Goal: Check status

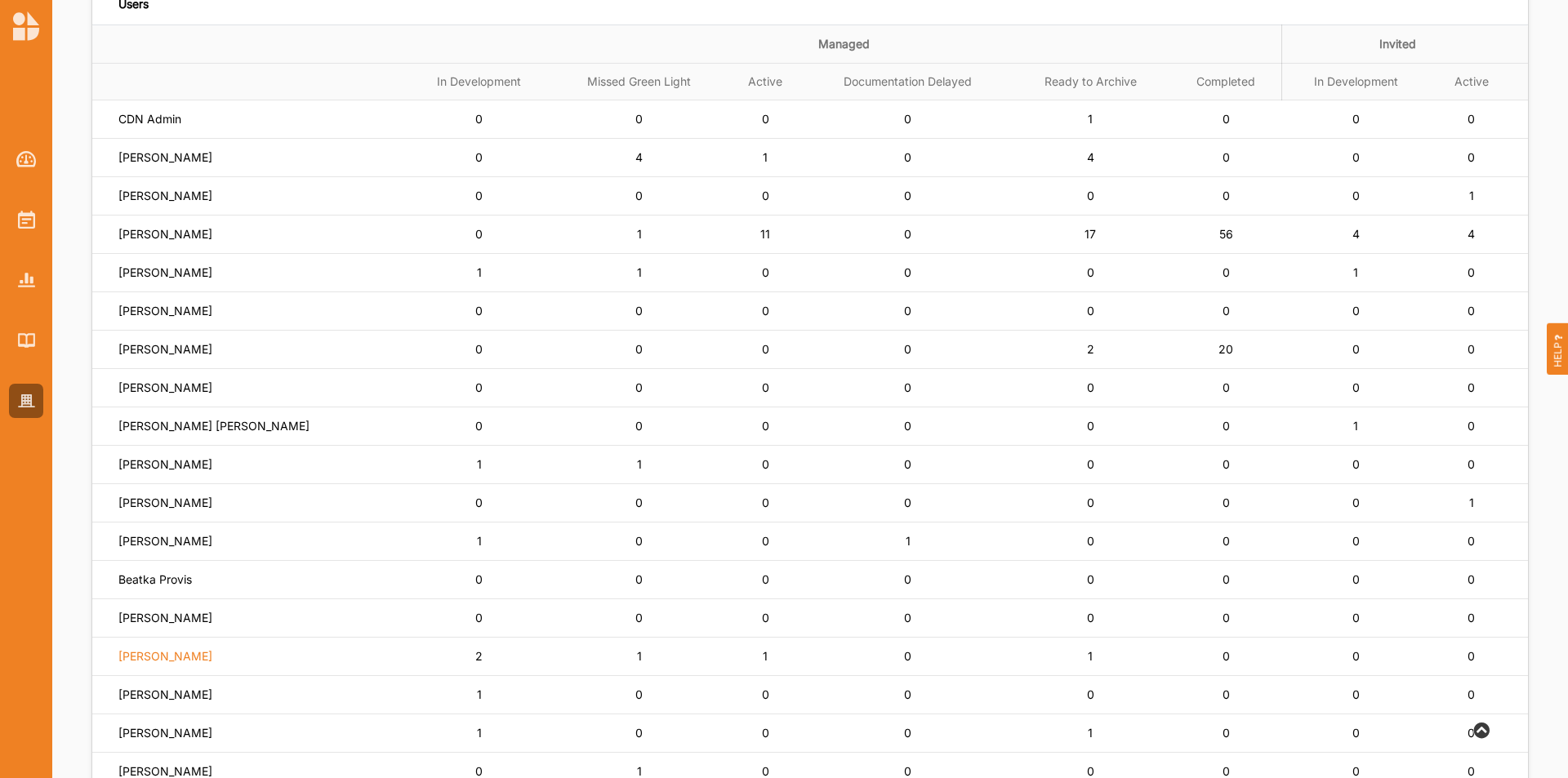
scroll to position [163, 0]
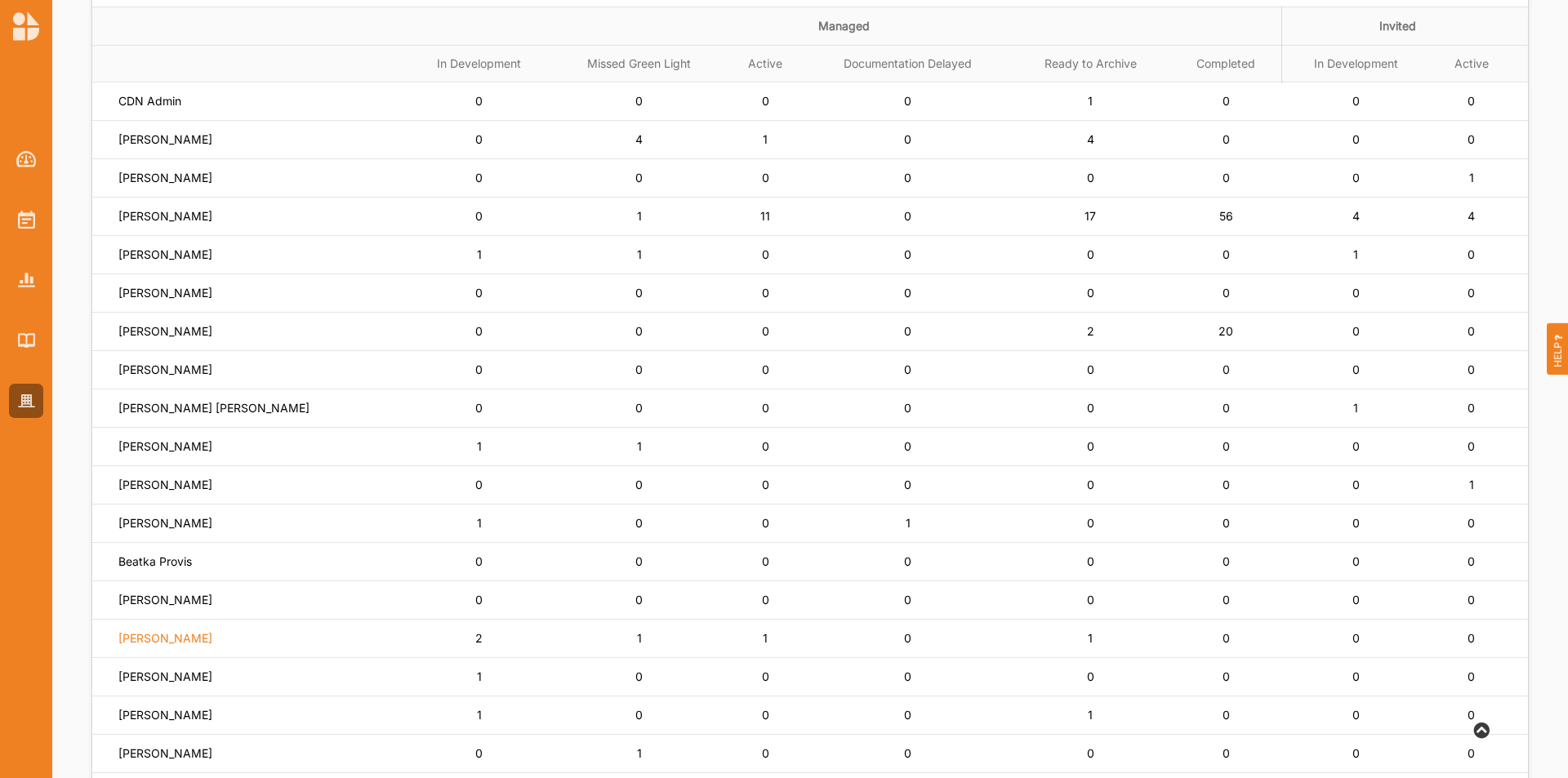
click at [196, 636] on label "[PERSON_NAME]" at bounding box center [165, 638] width 94 height 15
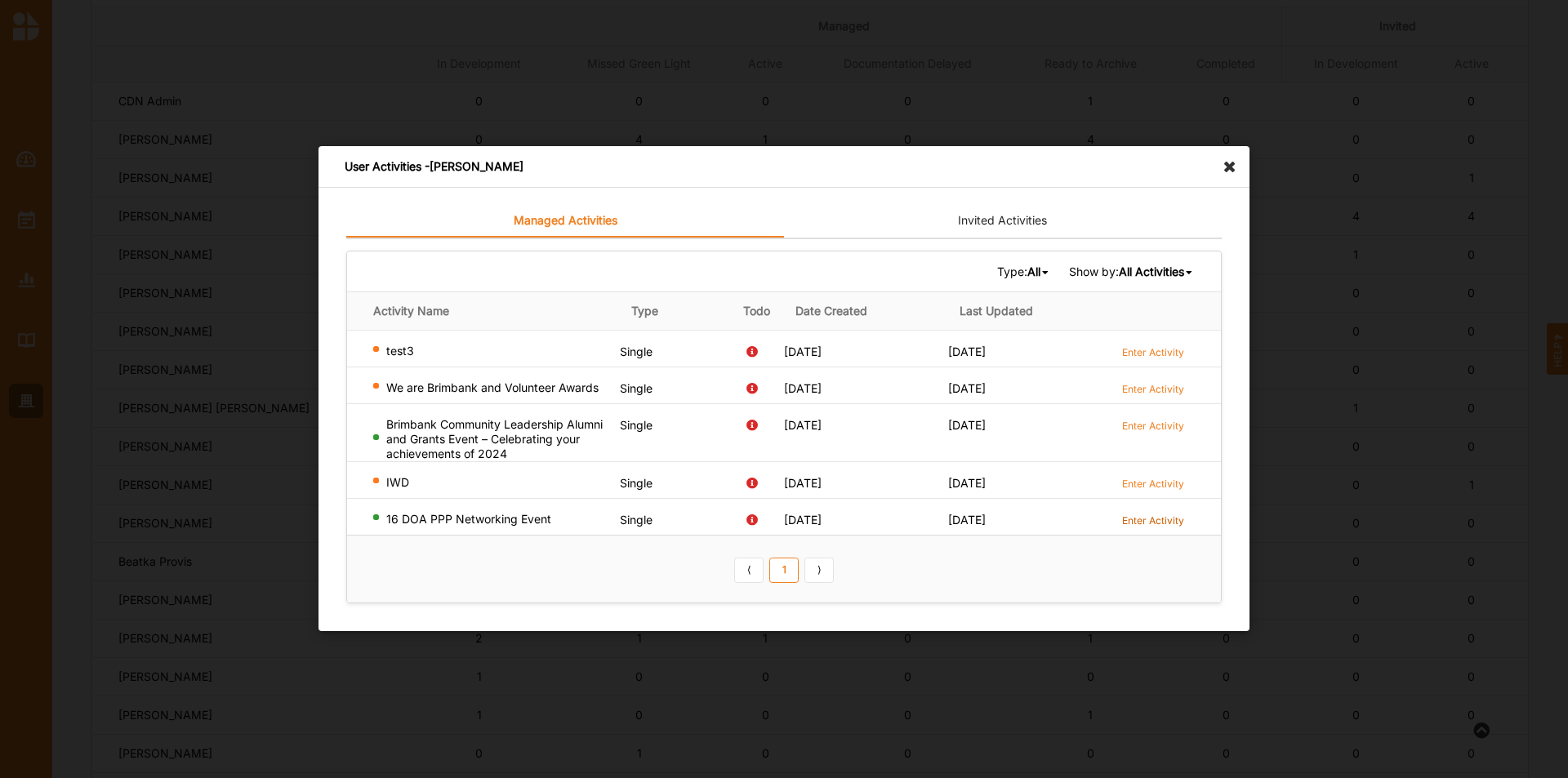
click at [1182, 524] on label "Enter Activity" at bounding box center [1154, 520] width 62 height 14
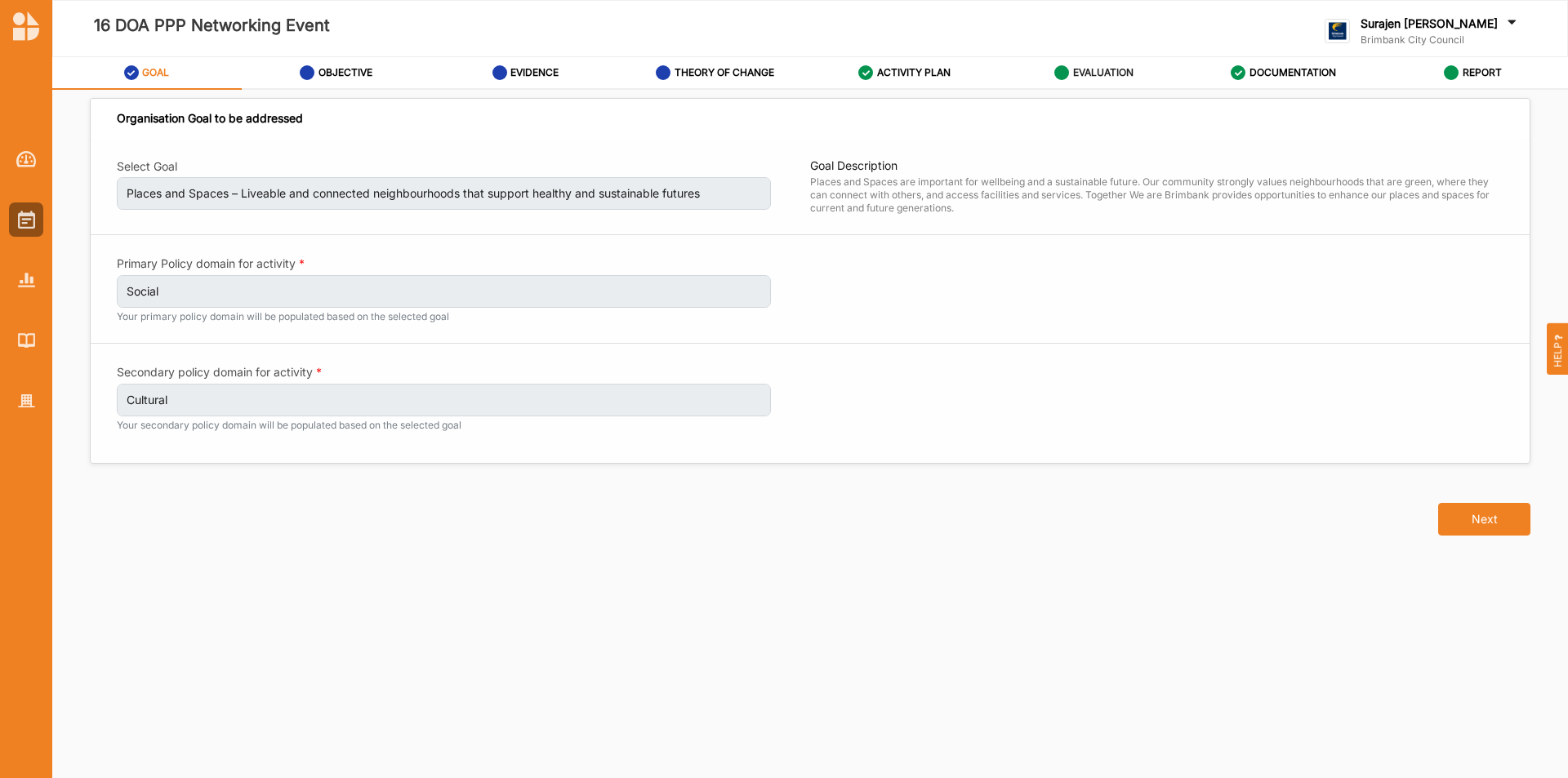
click at [1084, 78] on label "EVALUATION" at bounding box center [1104, 73] width 60 height 13
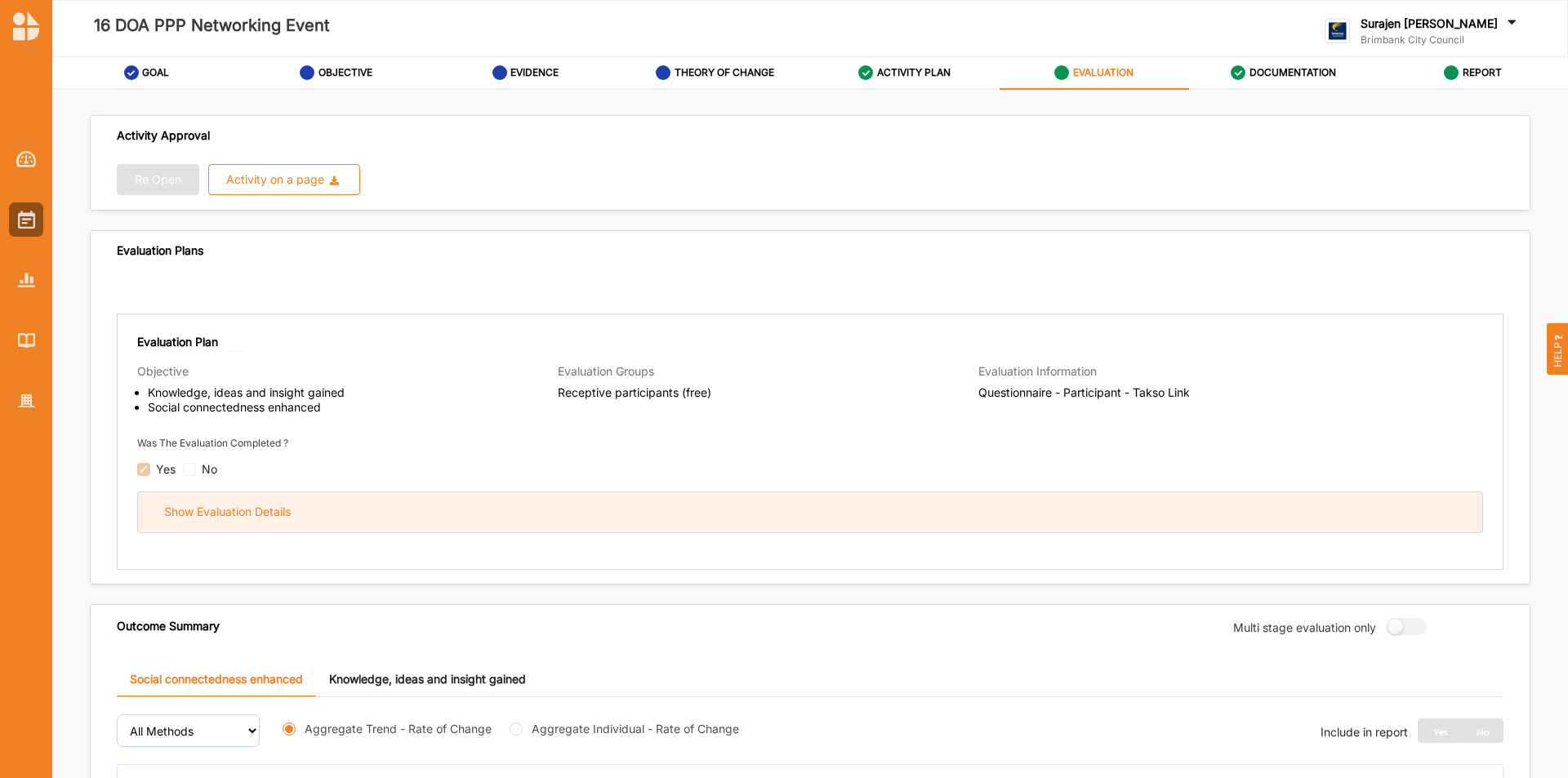
click at [809, 524] on div "Show Evaluation Details" at bounding box center [810, 512] width 1344 height 40
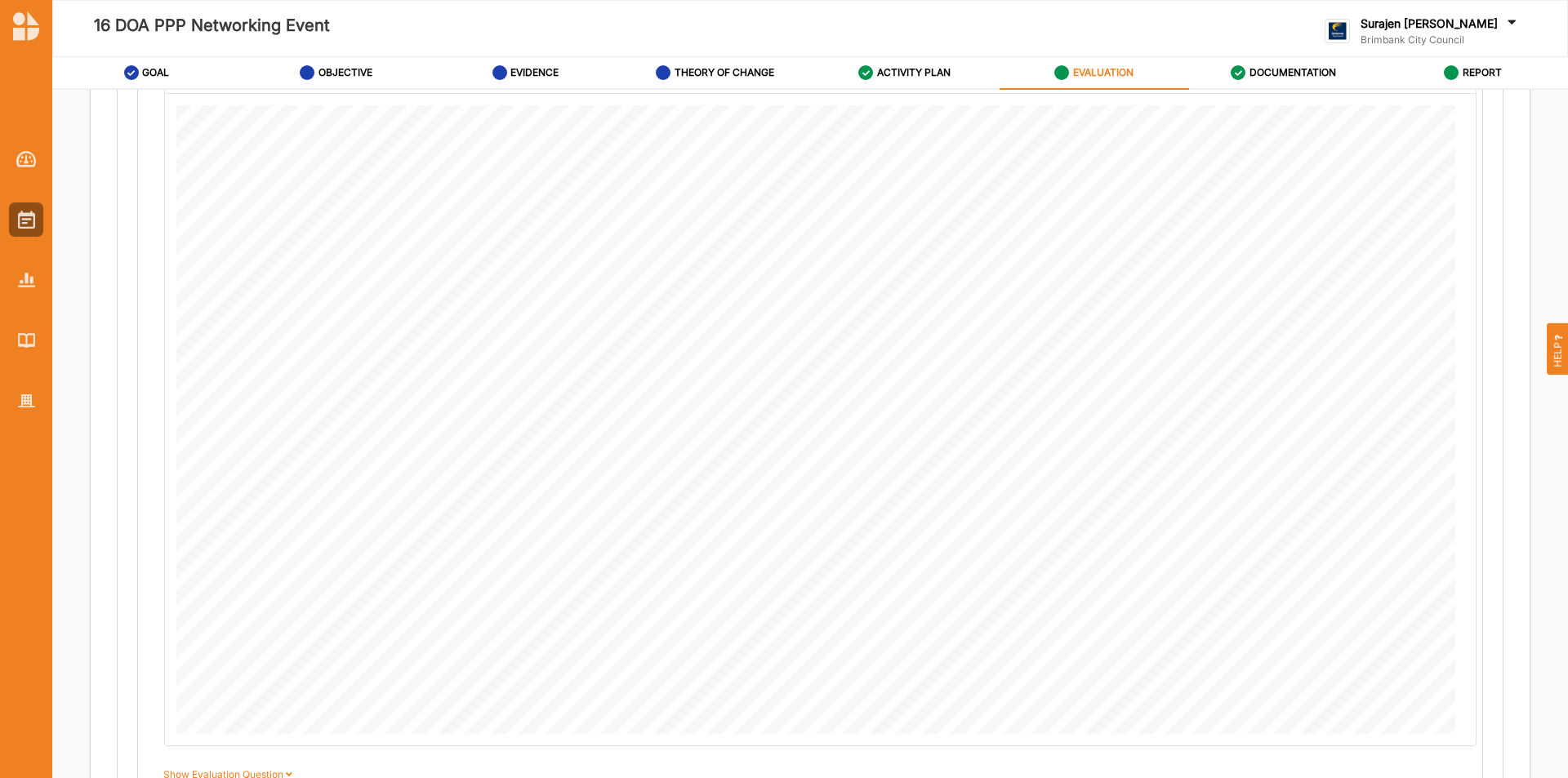
scroll to position [735, 0]
click at [1507, 69] on link "REPORT" at bounding box center [1473, 74] width 190 height 33
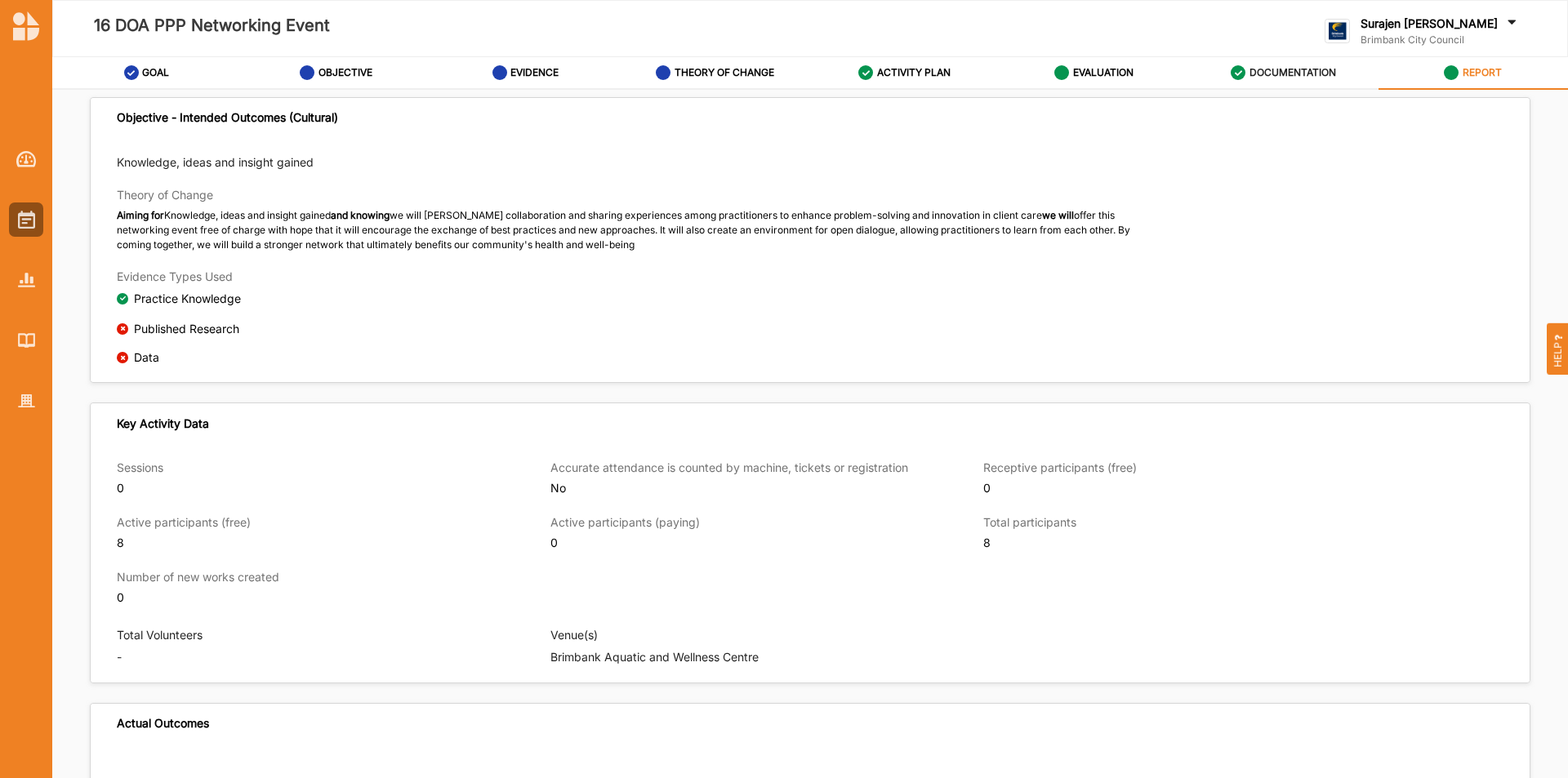
click at [1308, 76] on label "DOCUMENTATION" at bounding box center [1293, 73] width 87 height 13
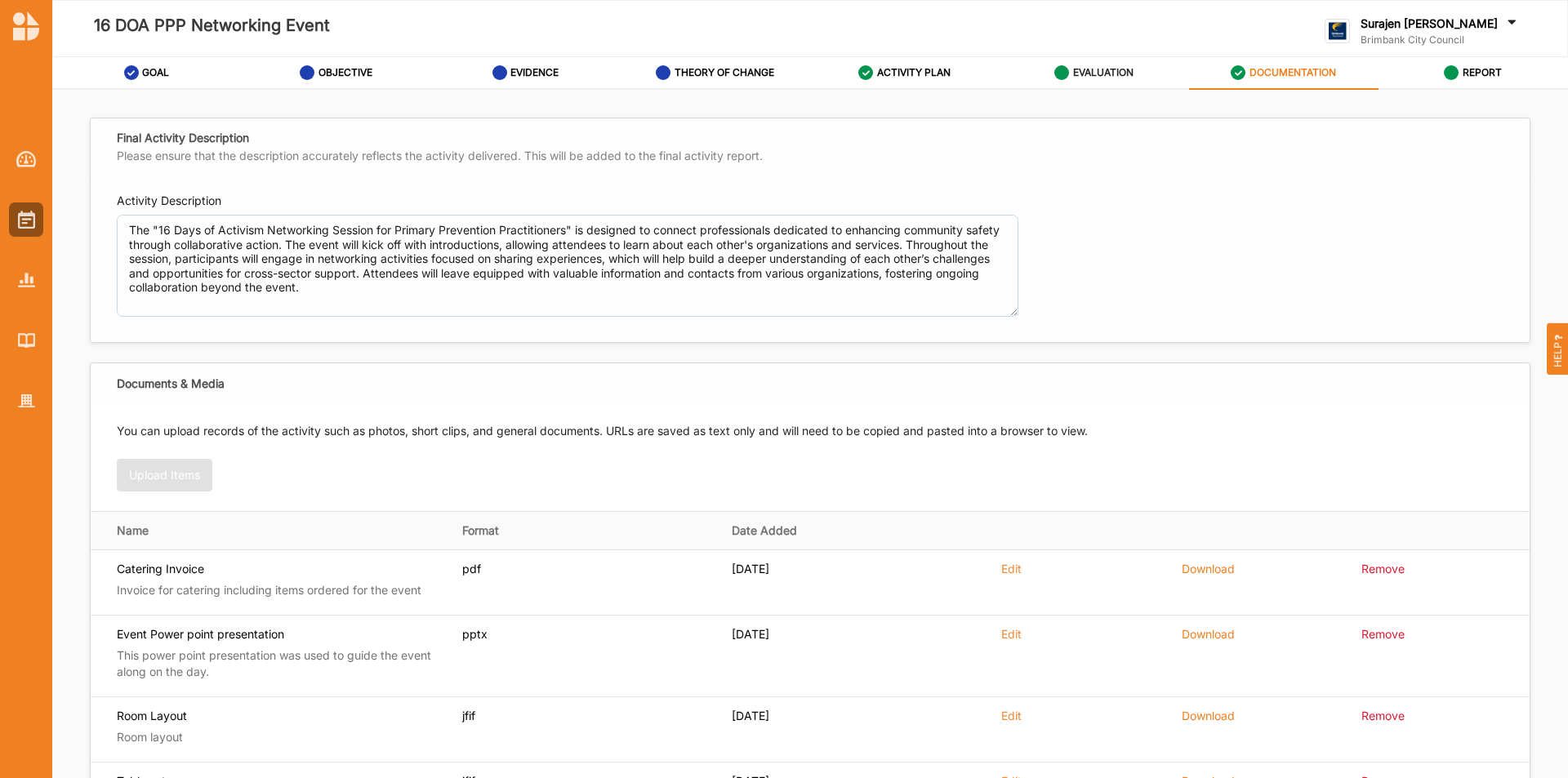
click at [1083, 78] on label "EVALUATION" at bounding box center [1104, 73] width 60 height 13
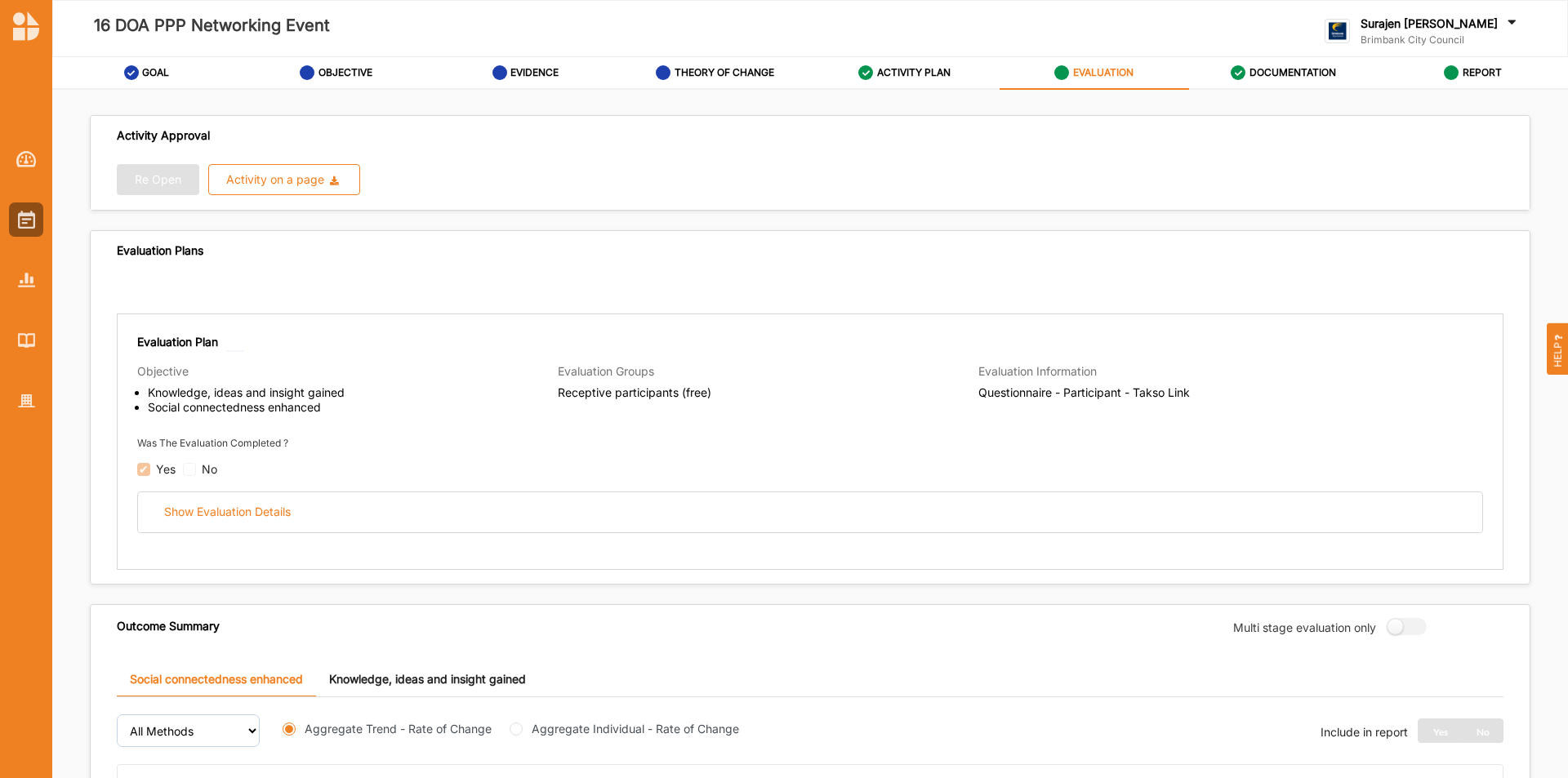
click at [347, 532] on div "Show Evaluation Details" at bounding box center [810, 512] width 1346 height 42
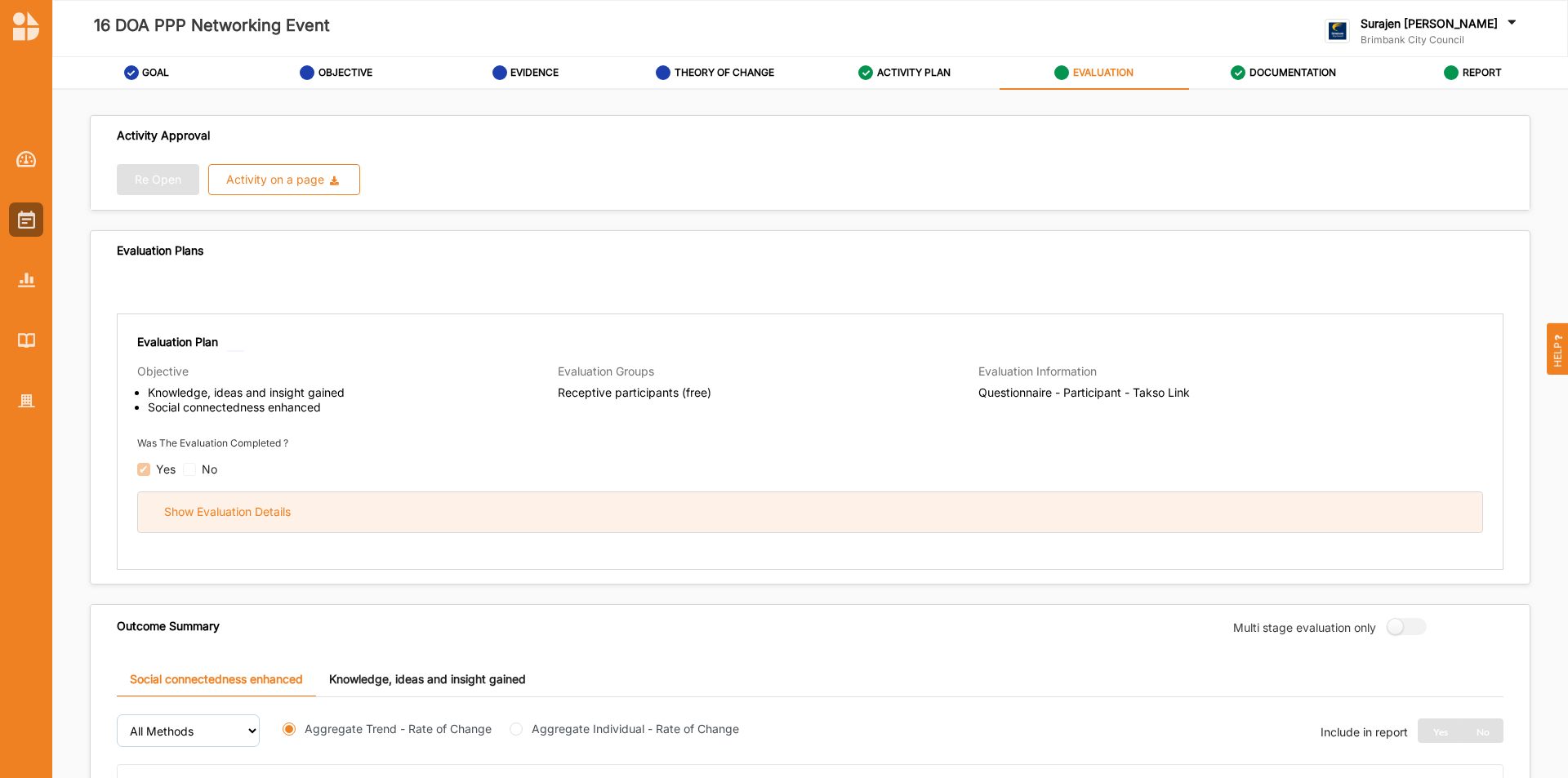
click at [365, 497] on div "Show Evaluation Details" at bounding box center [810, 512] width 1344 height 40
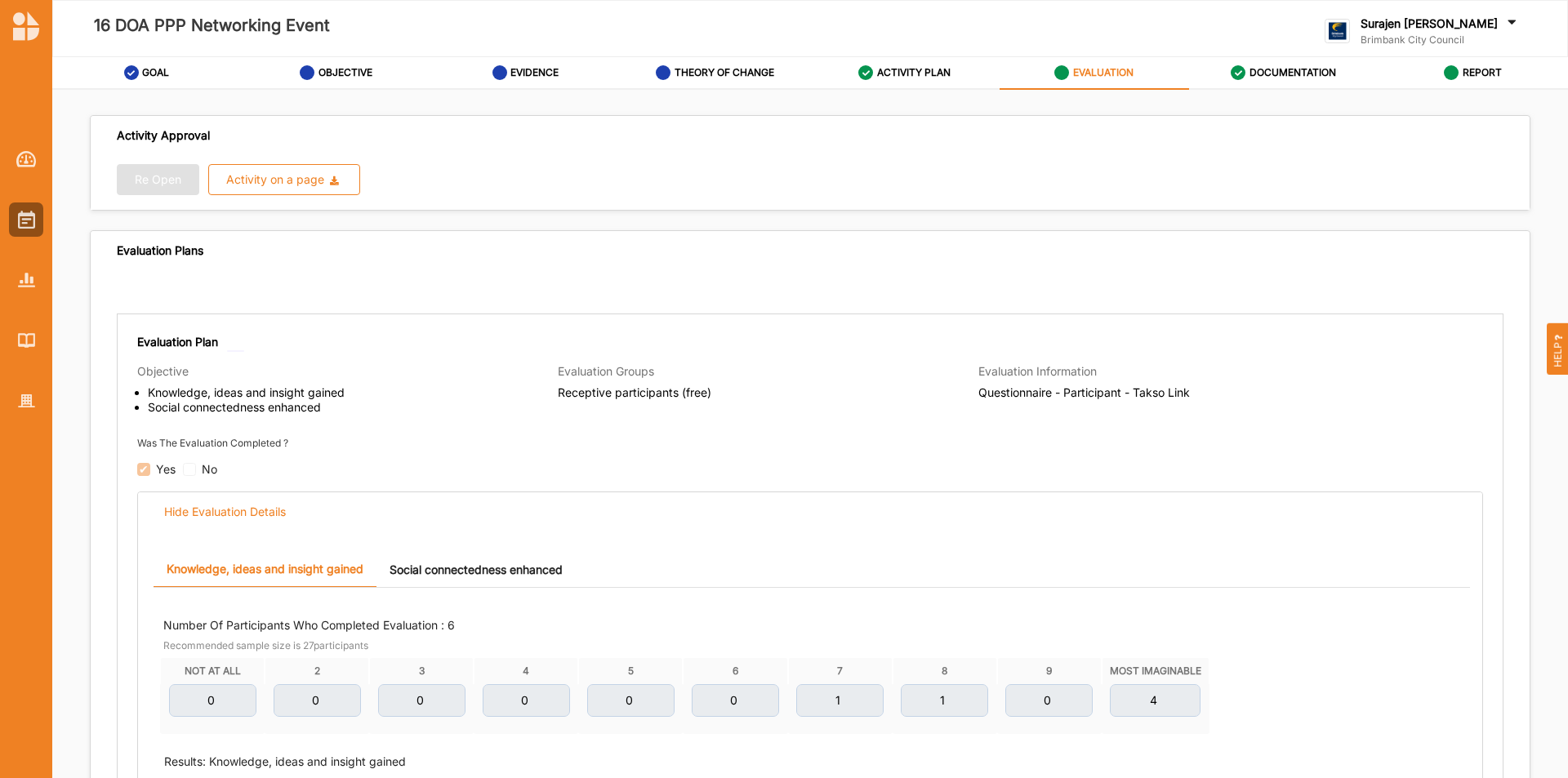
click at [459, 567] on link "Social connectedness enhanced" at bounding box center [477, 569] width 199 height 35
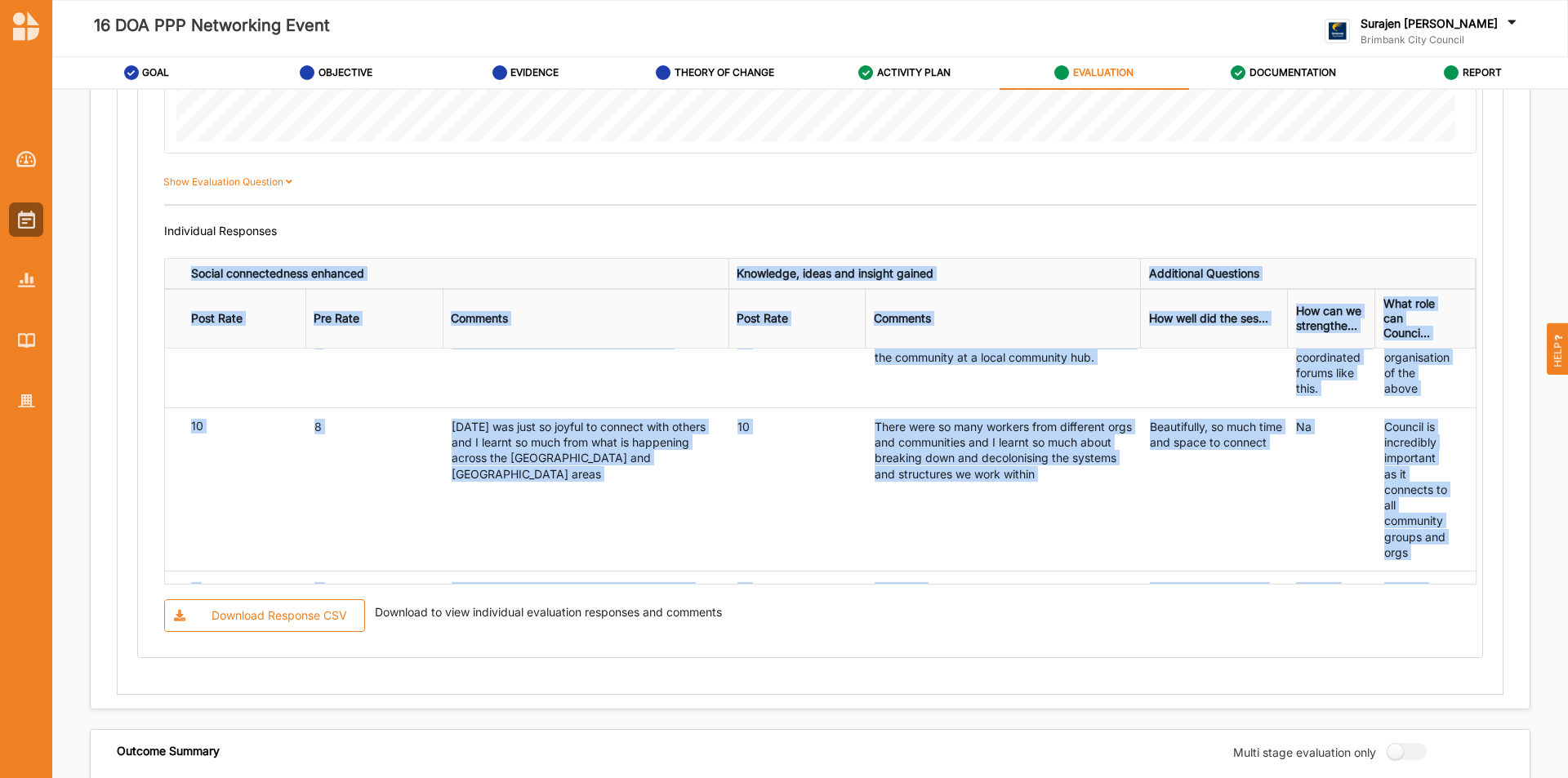
scroll to position [384, 0]
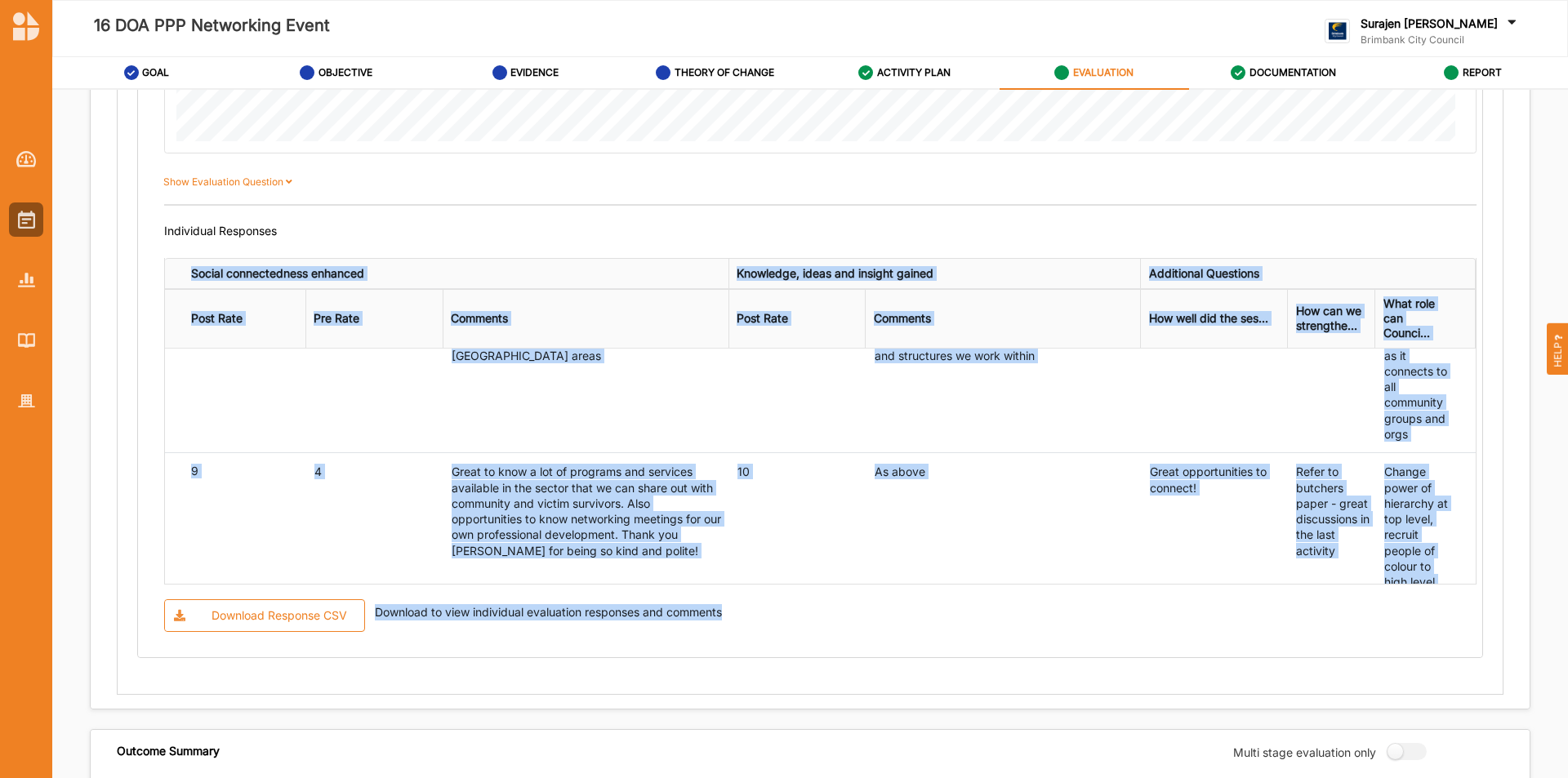
drag, startPoint x: 1468, startPoint y: 406, endPoint x: 1451, endPoint y: 588, distance: 182.8
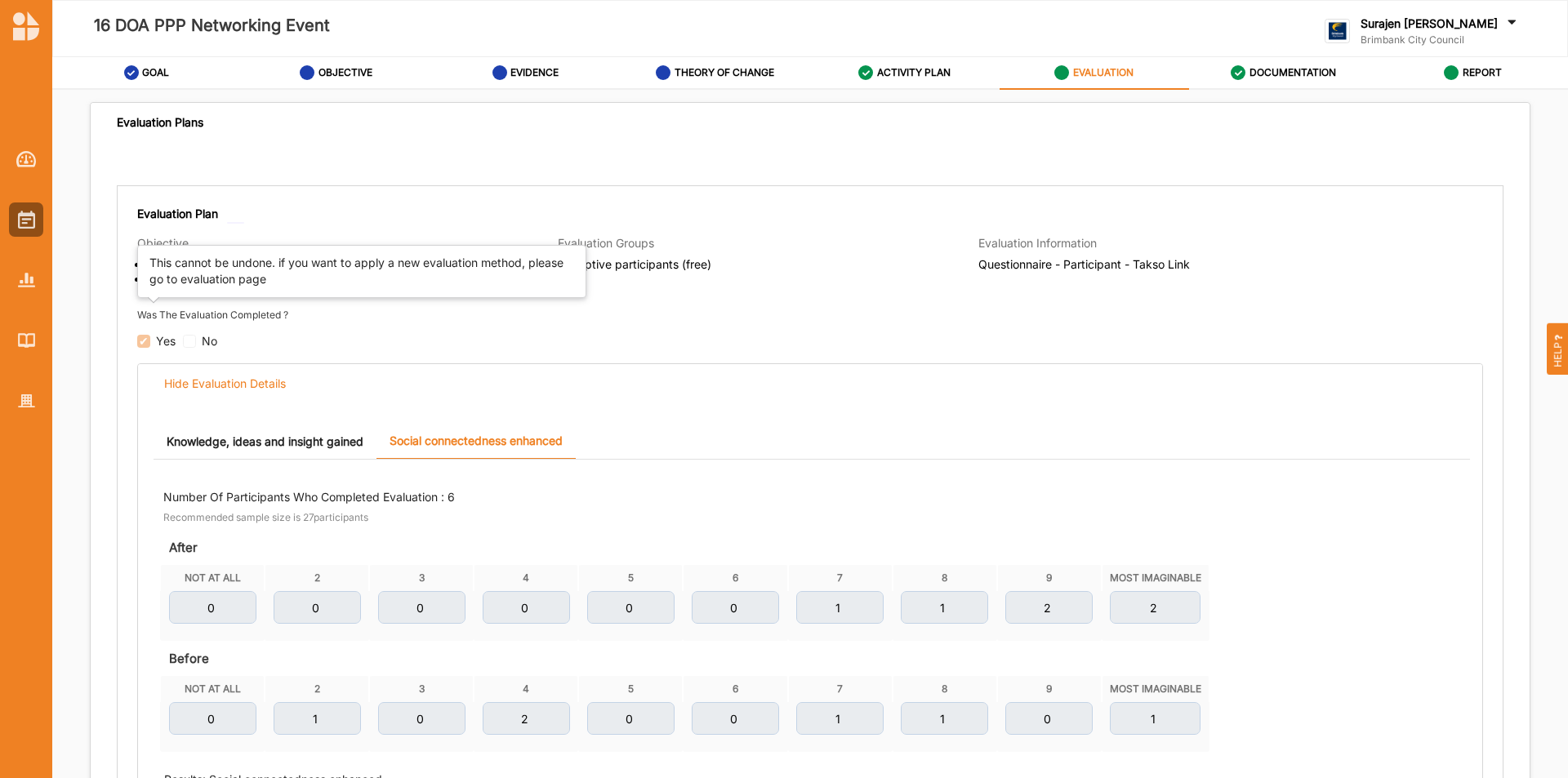
scroll to position [0, 0]
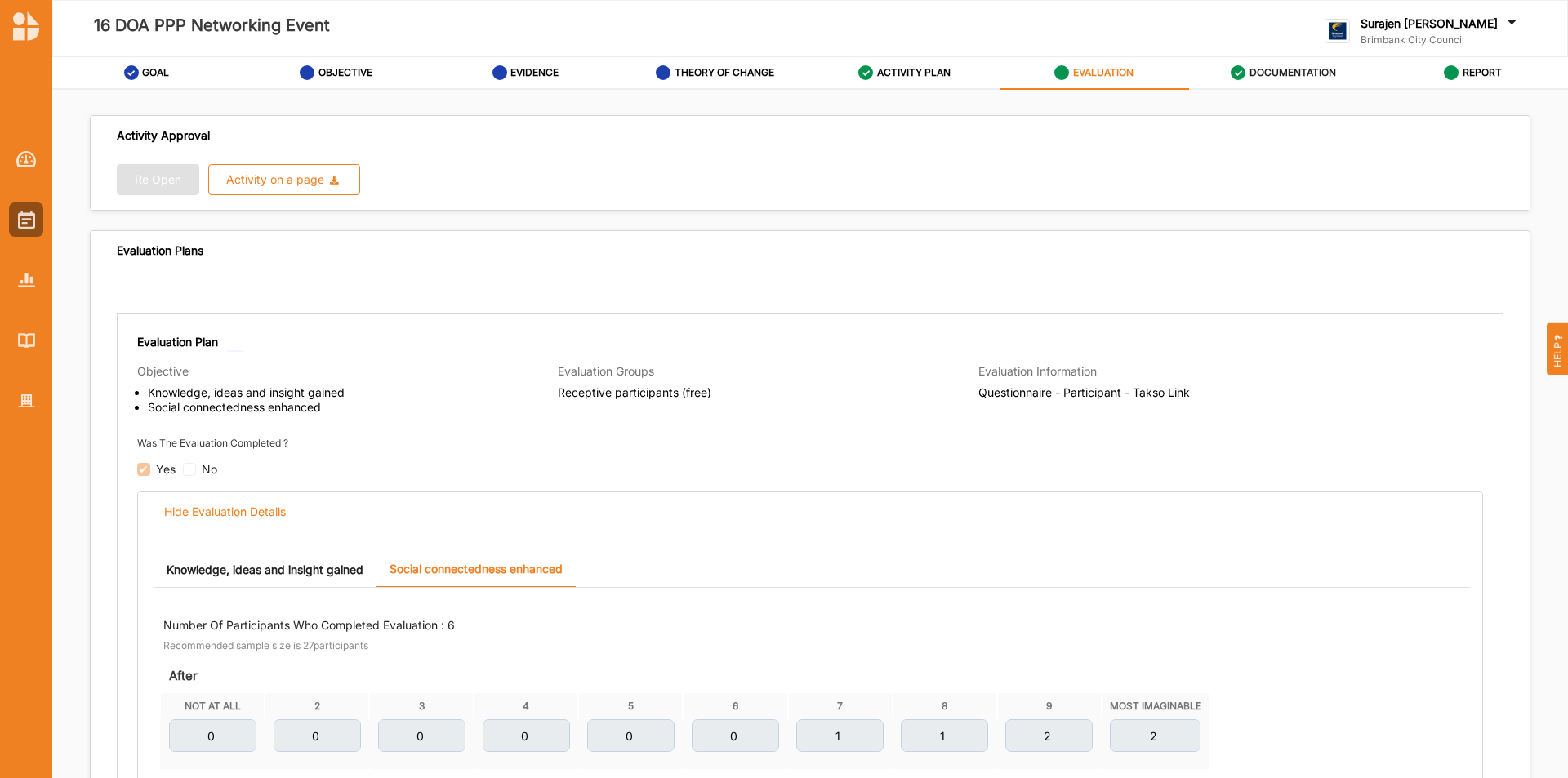
click at [1307, 68] on label "DOCUMENTATION" at bounding box center [1293, 73] width 87 height 13
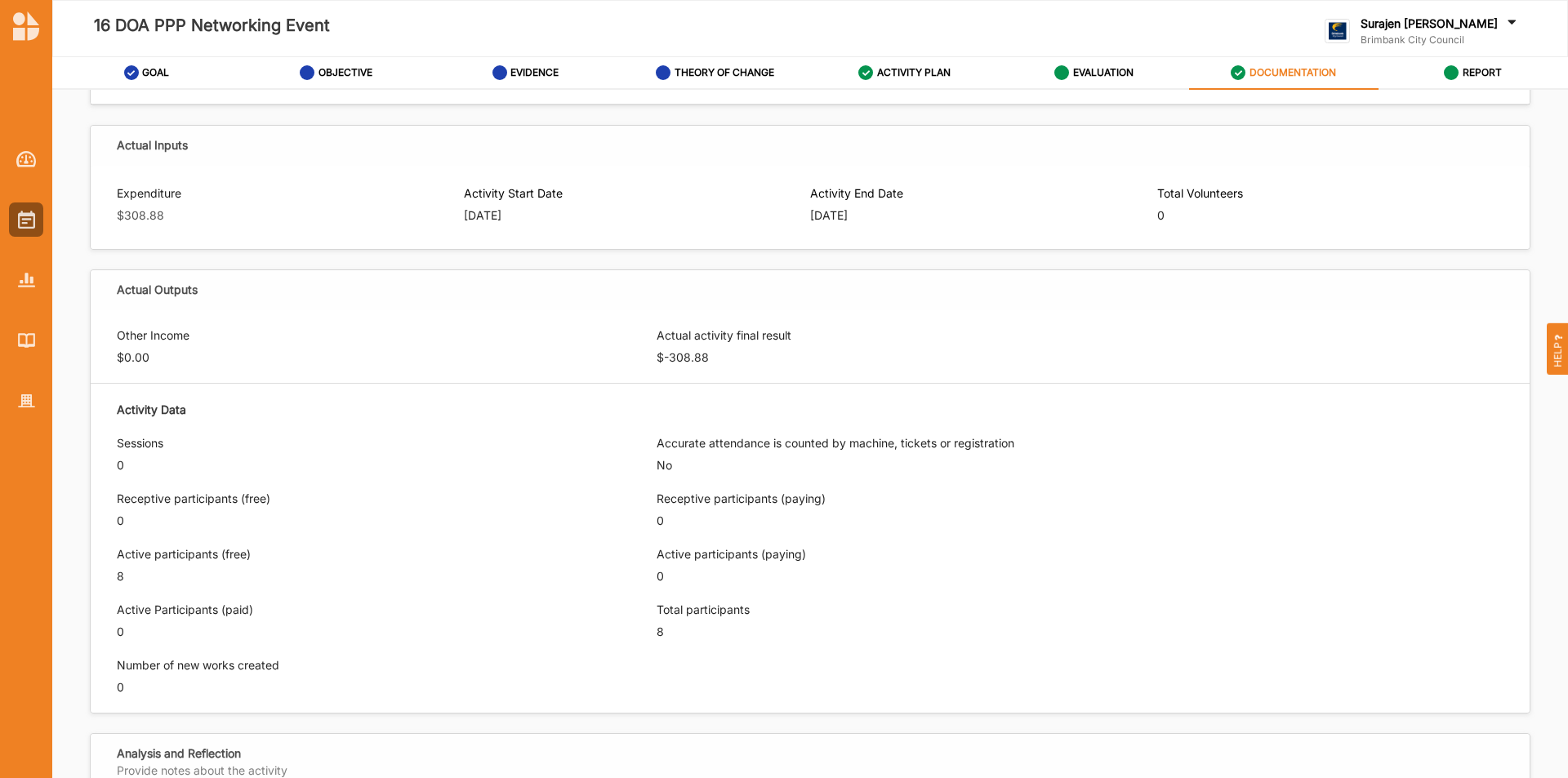
scroll to position [898, 0]
